Goal: Navigation & Orientation: Find specific page/section

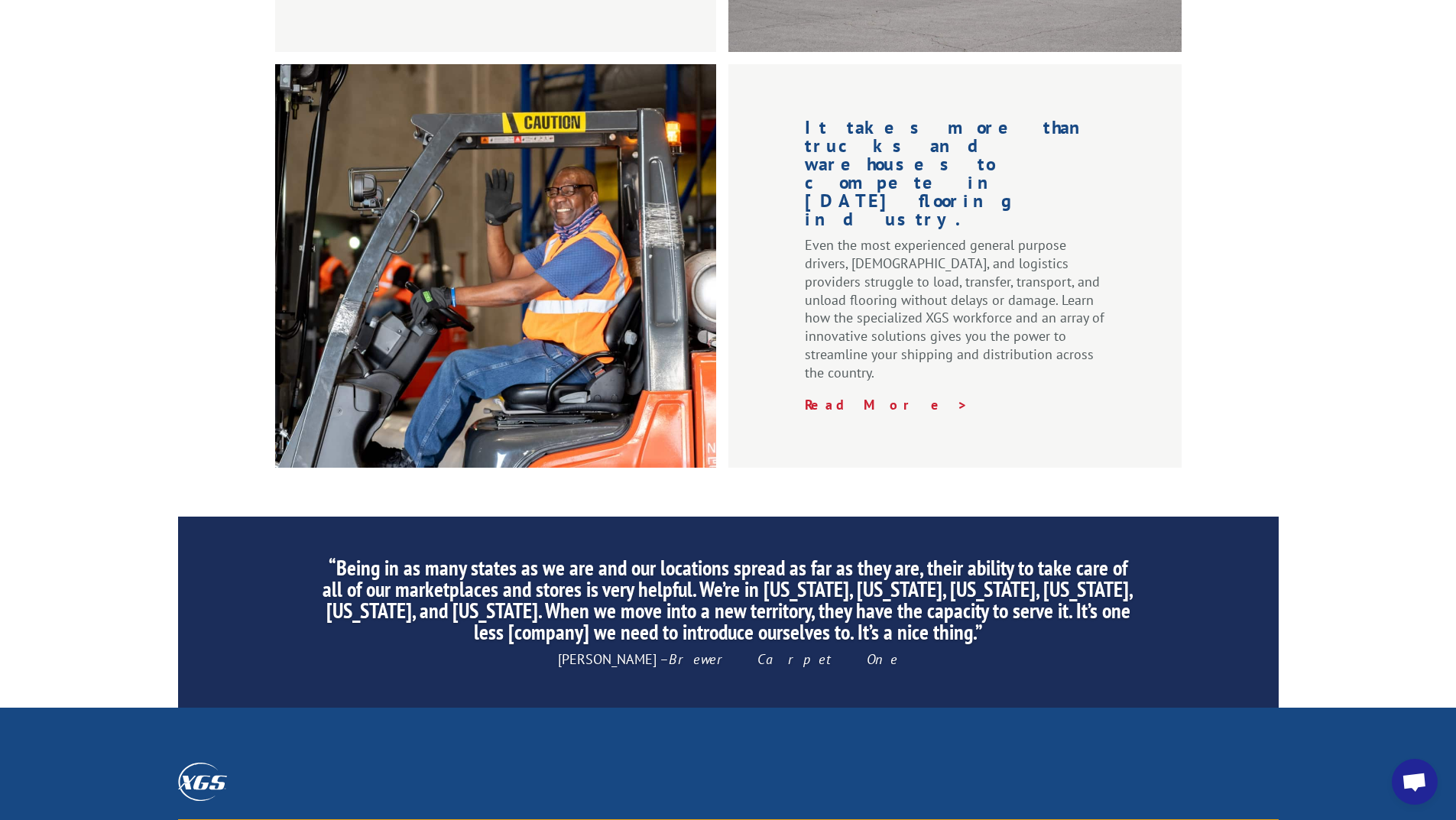
scroll to position [1988, 0]
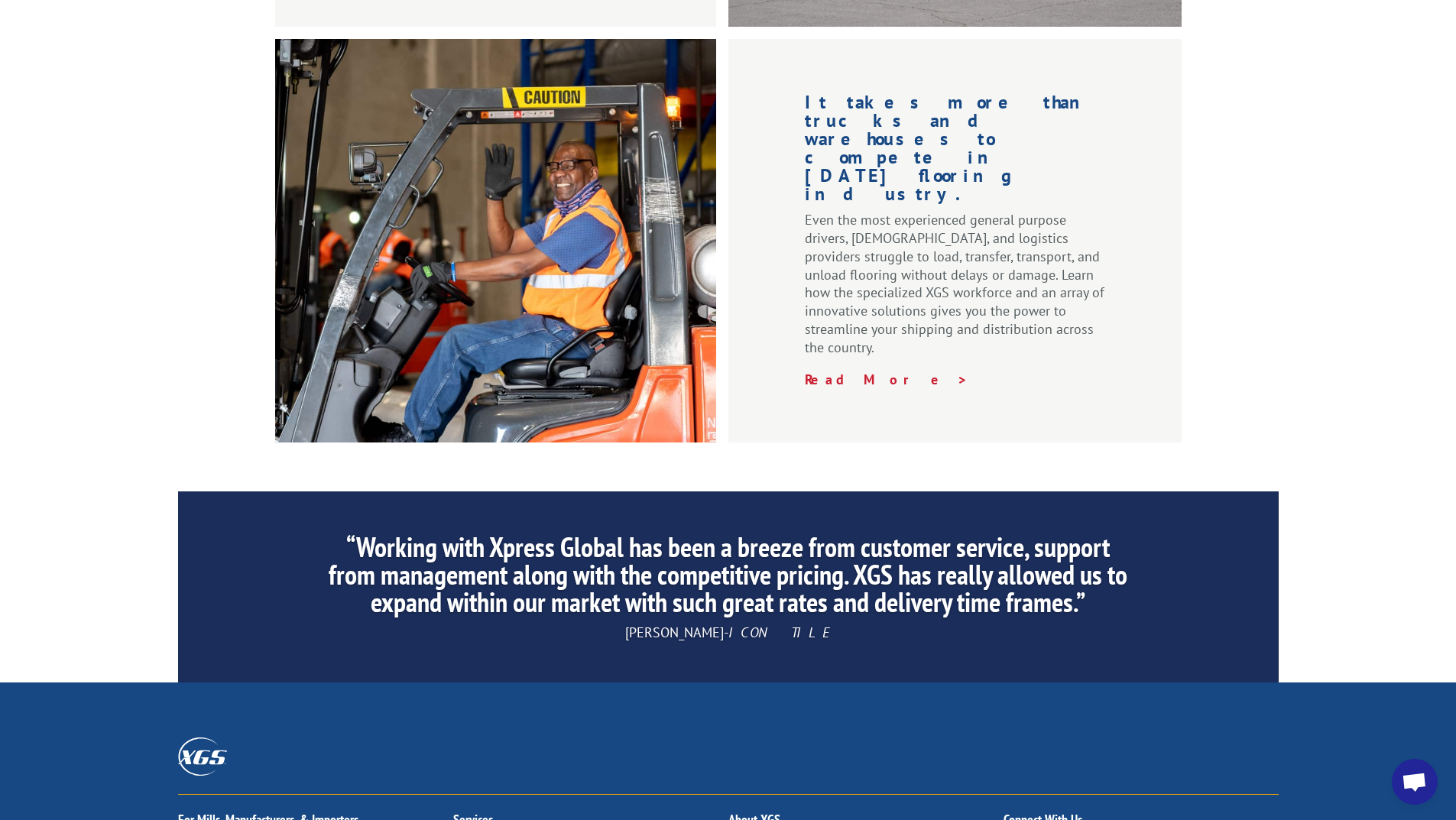
drag, startPoint x: 546, startPoint y: 285, endPoint x: 720, endPoint y: 519, distance: 291.6
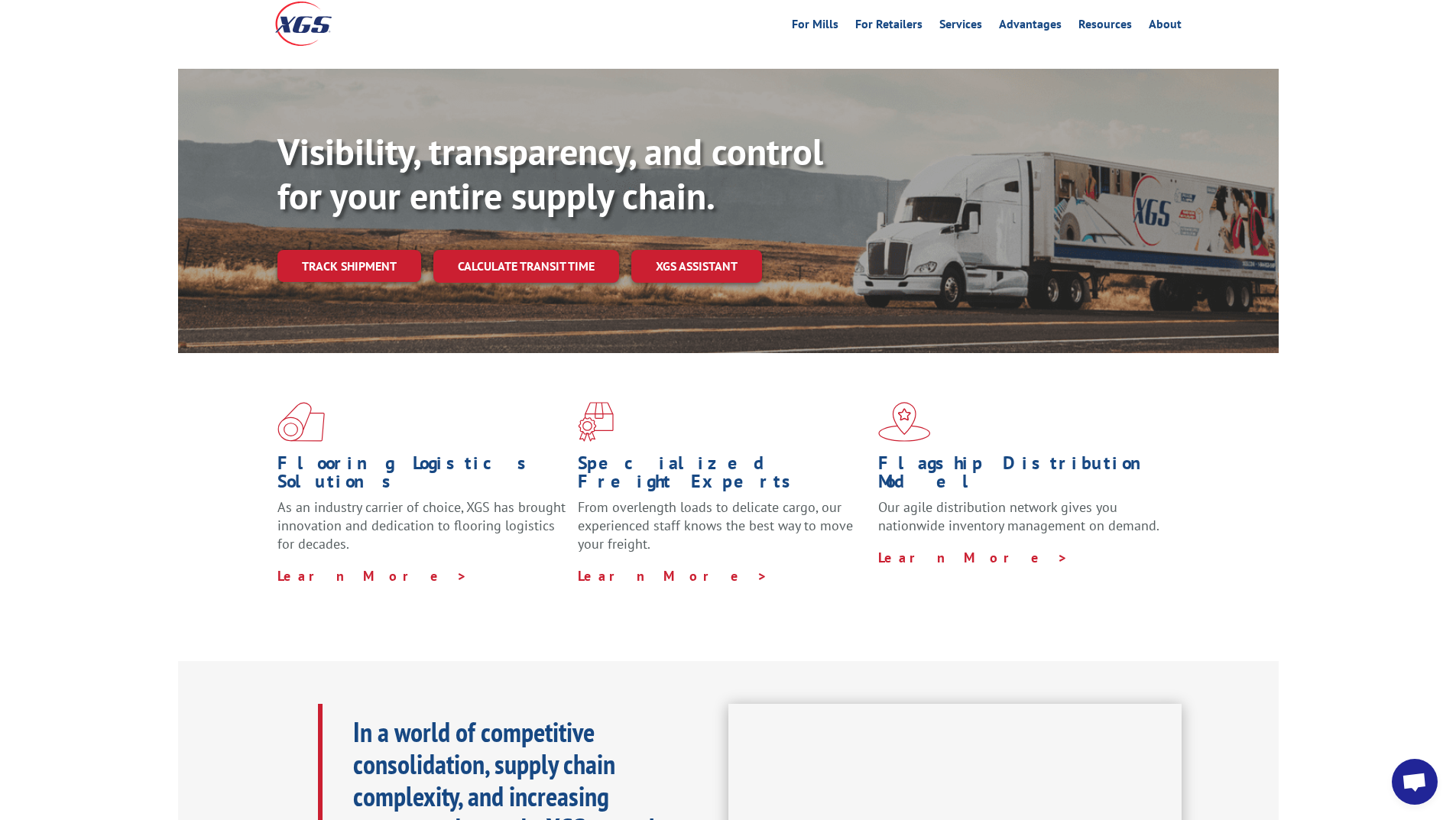
scroll to position [0, 0]
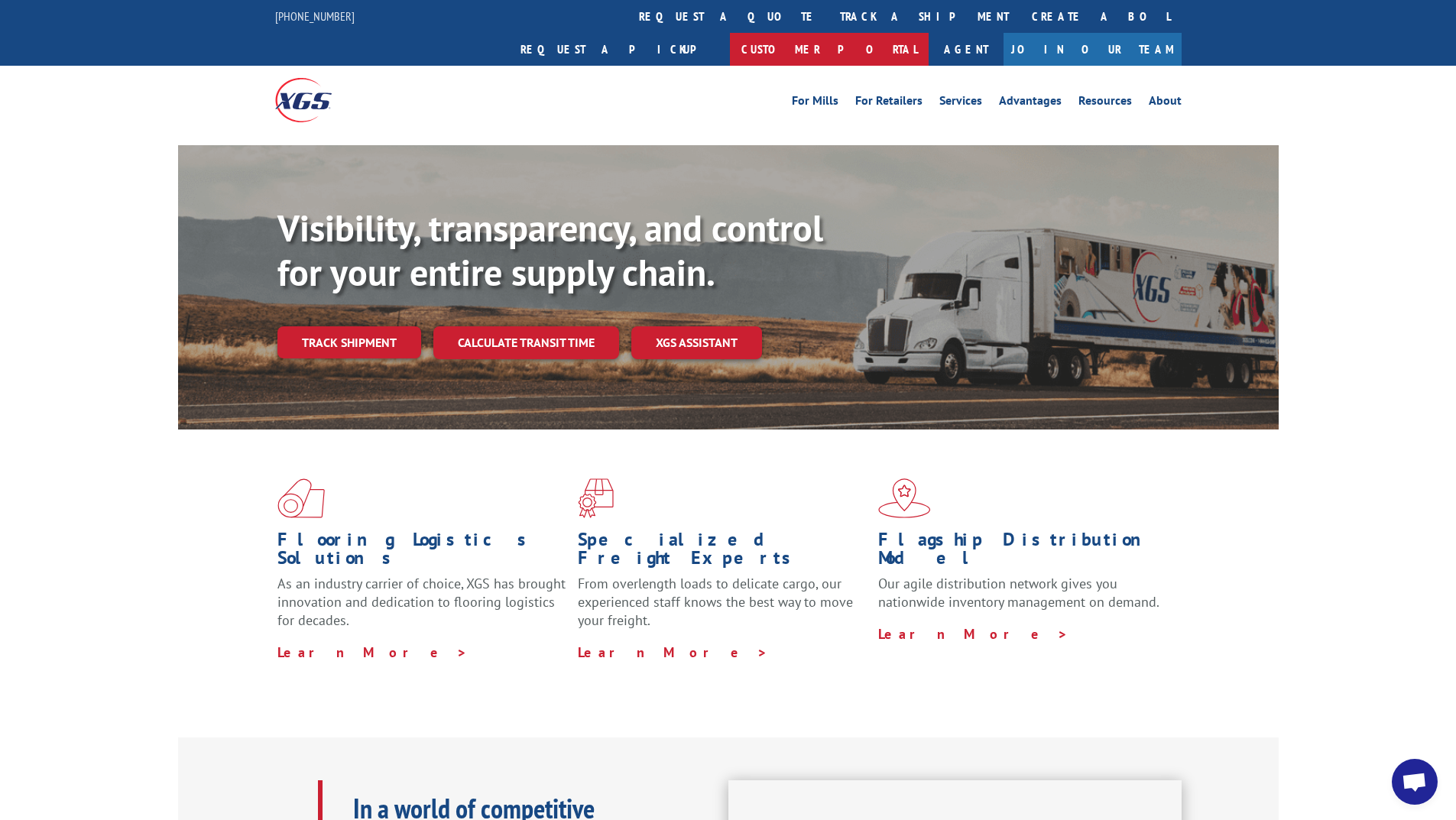
click at [929, 33] on link "Customer Portal" at bounding box center [829, 49] width 199 height 33
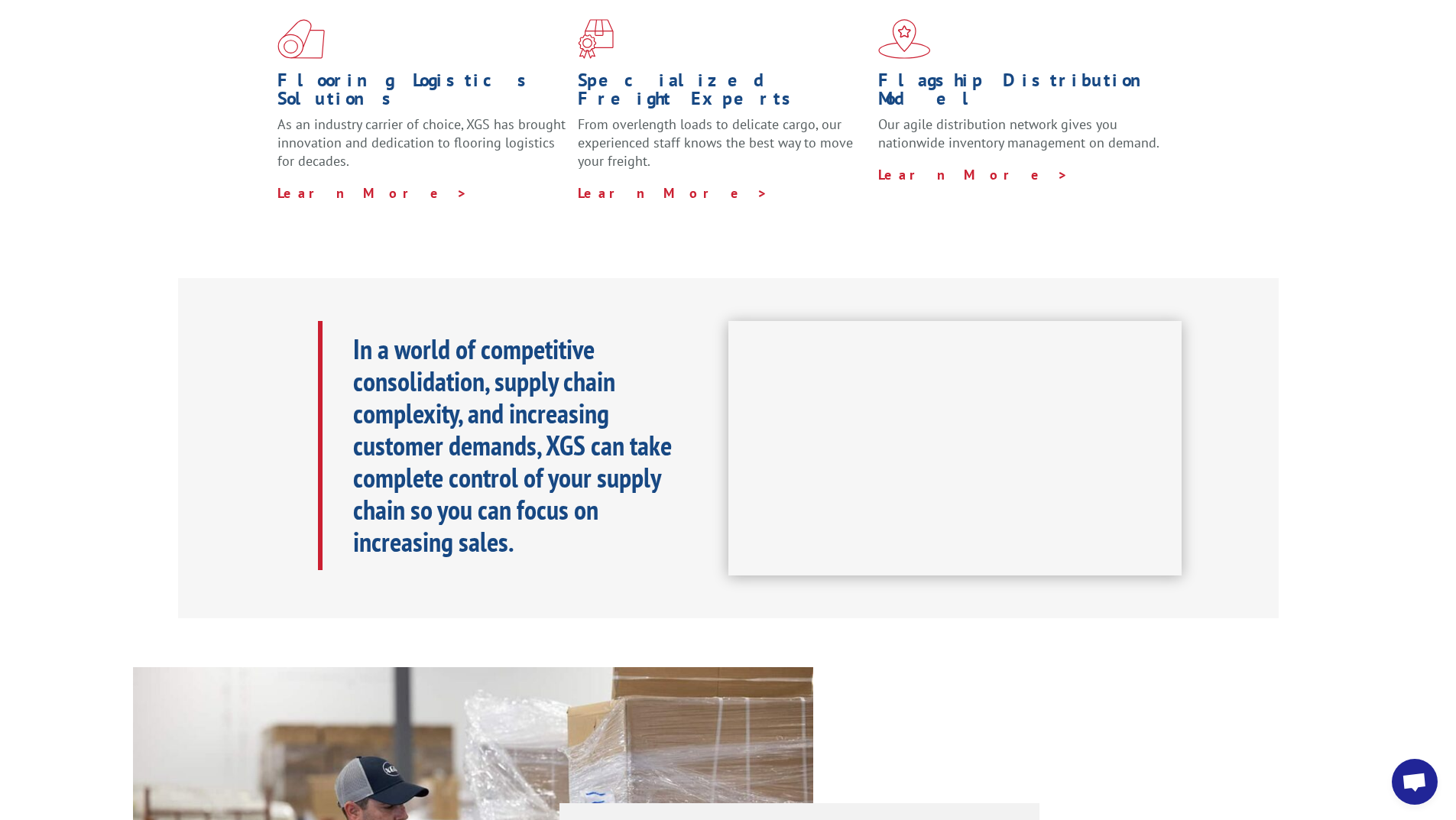
scroll to position [458, 0]
